Goal: Information Seeking & Learning: Learn about a topic

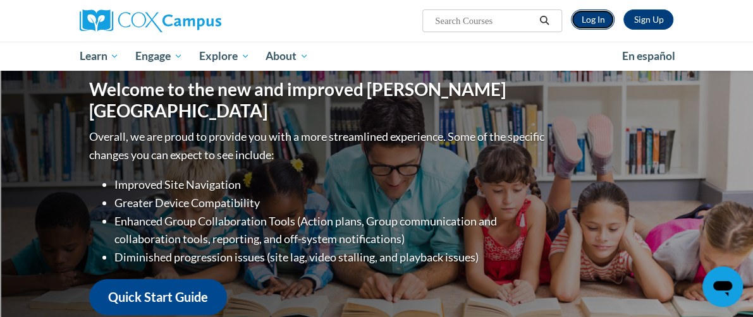
click at [614, 21] on link "Log In" at bounding box center [593, 19] width 44 height 20
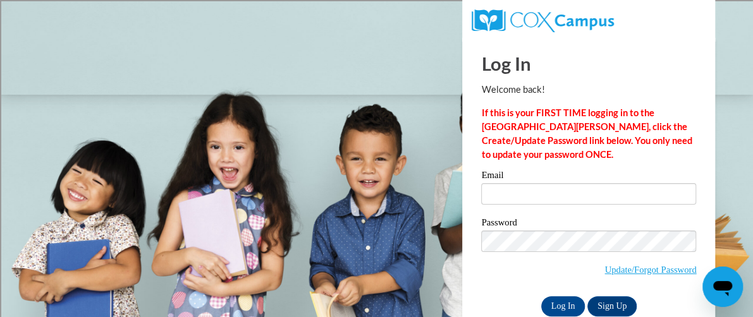
scroll to position [27, 0]
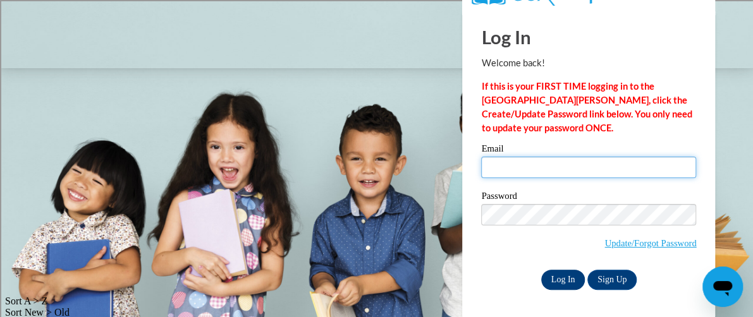
type input "edgar.leyva@rusd.org"
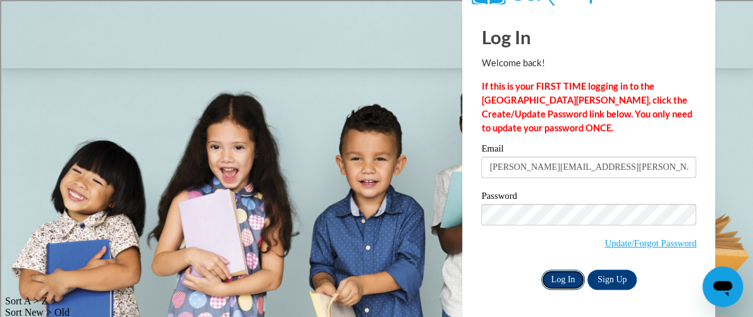
click at [560, 281] on input "Log In" at bounding box center [563, 280] width 44 height 20
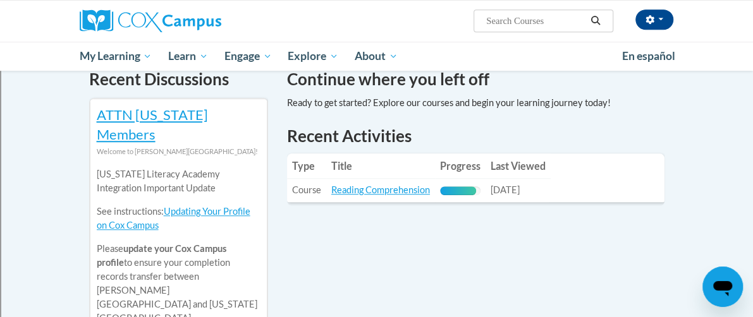
scroll to position [408, 0]
click at [372, 185] on link "Reading Comprehension" at bounding box center [380, 190] width 99 height 11
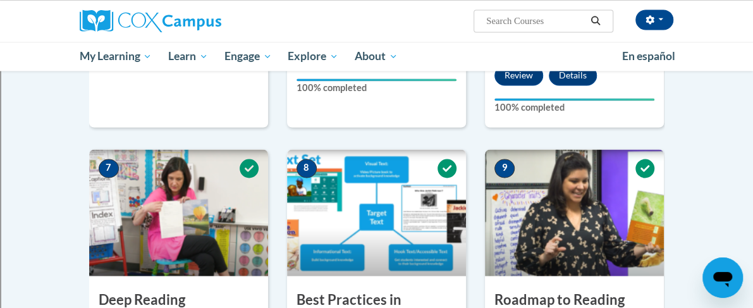
scroll to position [862, 0]
